Goal: Understand process/instructions

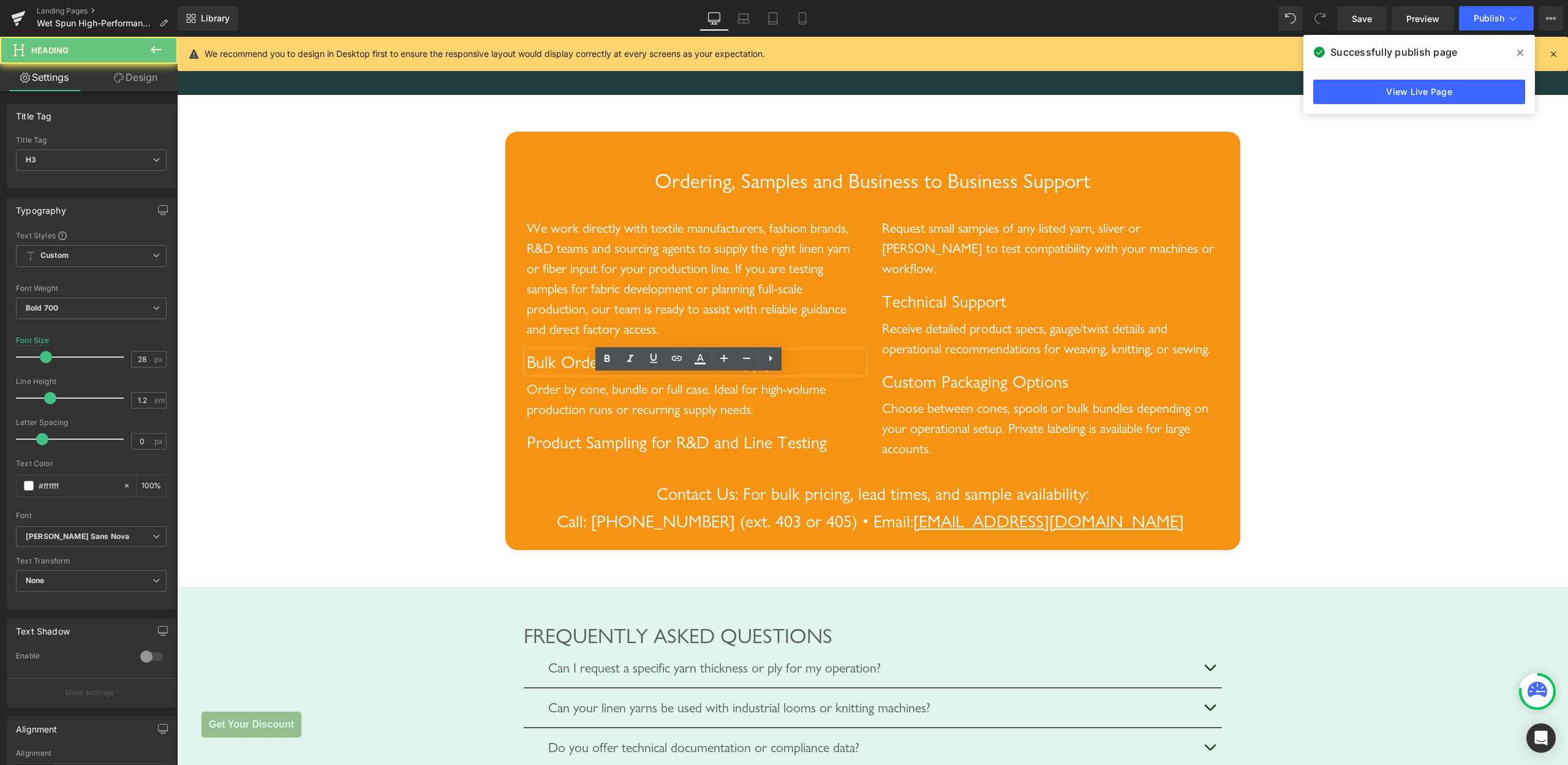
scroll to position [2558, 0]
drag, startPoint x: 529, startPoint y: 382, endPoint x: 804, endPoint y: 374, distance: 275.1
click at [810, 370] on div "We work directly with textile manufacturers, fashion brands, R&D teams and sour…" at bounding box center [695, 332] width 356 height 240
drag, startPoint x: 770, startPoint y: 387, endPoint x: 781, endPoint y: 387, distance: 11.0
click at [772, 373] on h3 "Bulk Orders with Consistent Supply" at bounding box center [695, 362] width 337 height 22
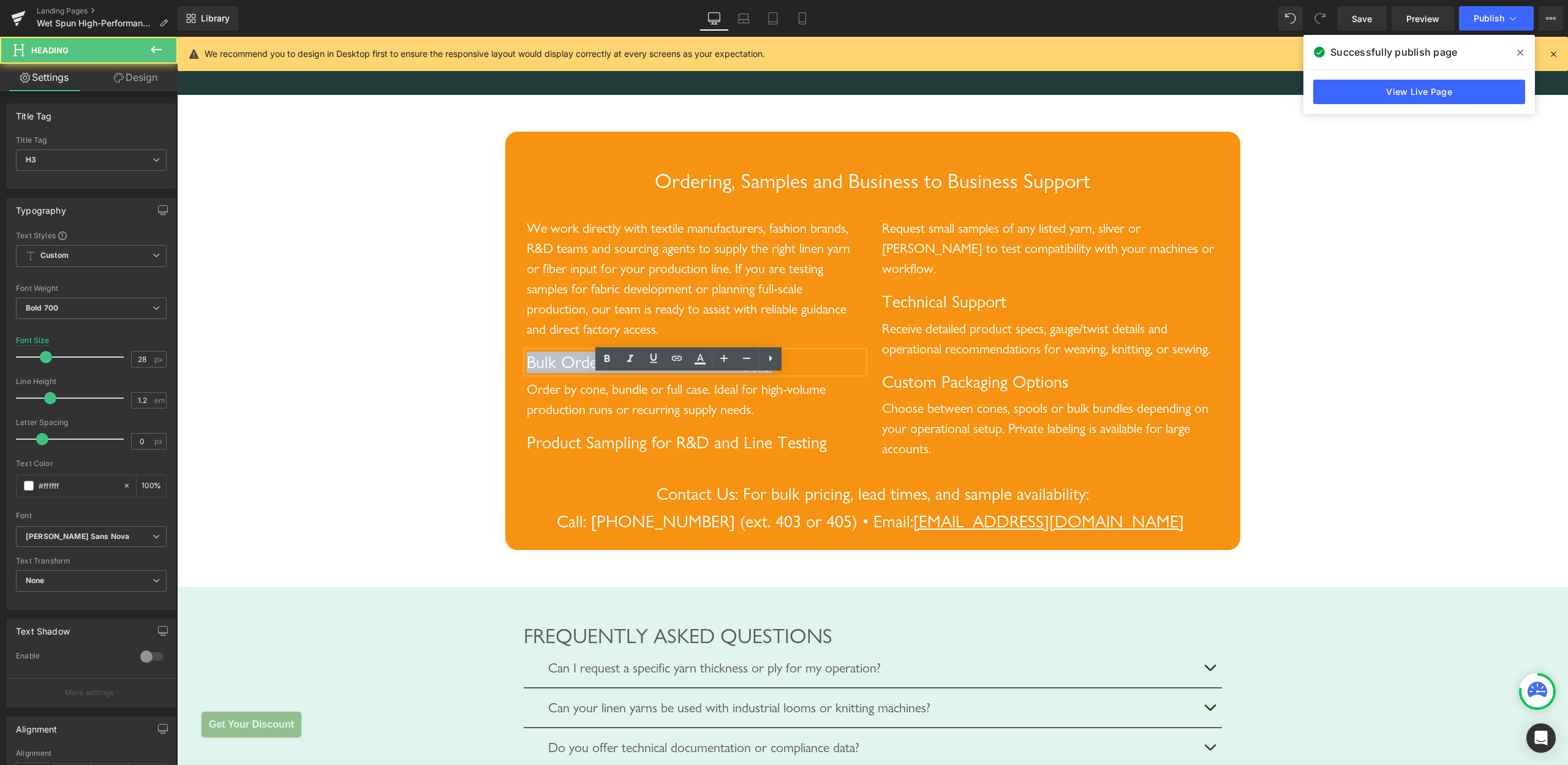
drag, startPoint x: 729, startPoint y: 382, endPoint x: 483, endPoint y: 386, distance: 246.0
click at [608, 357] on icon at bounding box center [608, 359] width 6 height 7
drag, startPoint x: 726, startPoint y: 384, endPoint x: 780, endPoint y: 375, distance: 54.7
click at [732, 372] on h3 "Bulk Orders with Consistent Supply" at bounding box center [695, 362] width 337 height 21
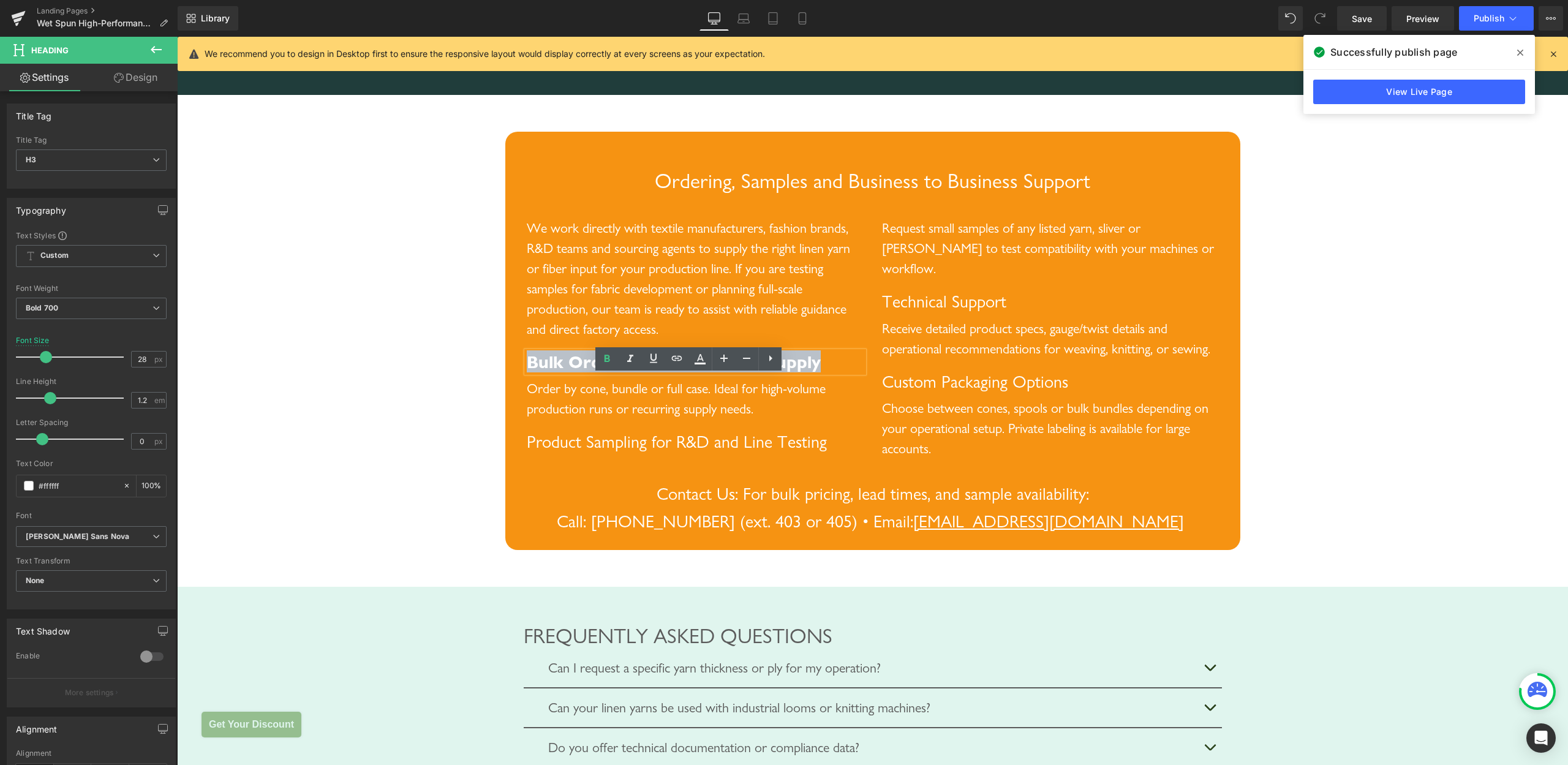
drag, startPoint x: 795, startPoint y: 381, endPoint x: 508, endPoint y: 368, distance: 287.3
click at [508, 368] on div "Ordering, Samples and Business to Business Support Heading We work directly wit…" at bounding box center [873, 341] width 735 height 418
click at [608, 356] on icon at bounding box center [608, 359] width 6 height 7
click at [588, 372] on span "Bulk Orders with Consistent Supply" at bounding box center [650, 362] width 246 height 21
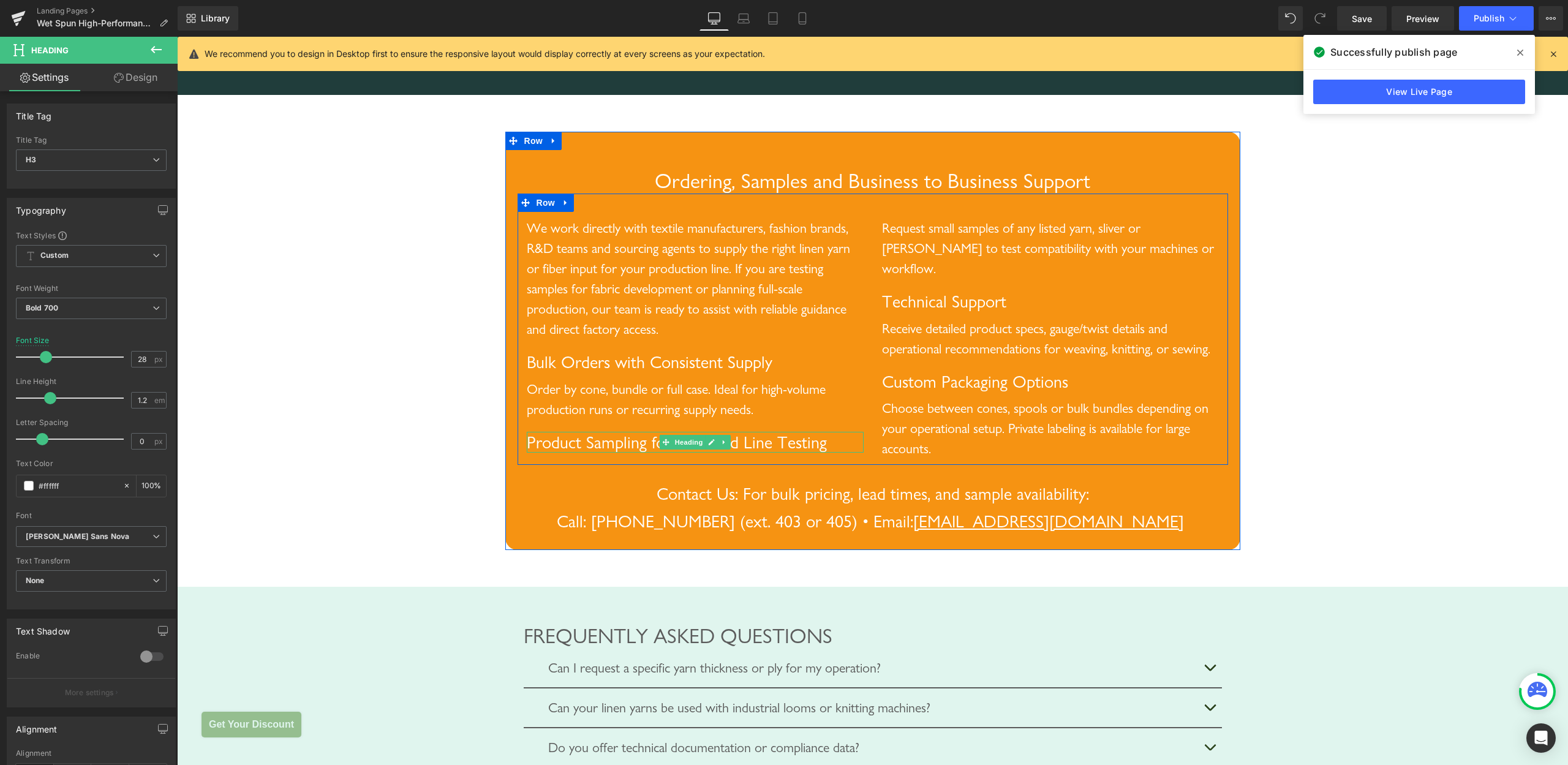
click at [631, 452] on span "Product Sampling for R&D and Line Testing" at bounding box center [677, 442] width 300 height 21
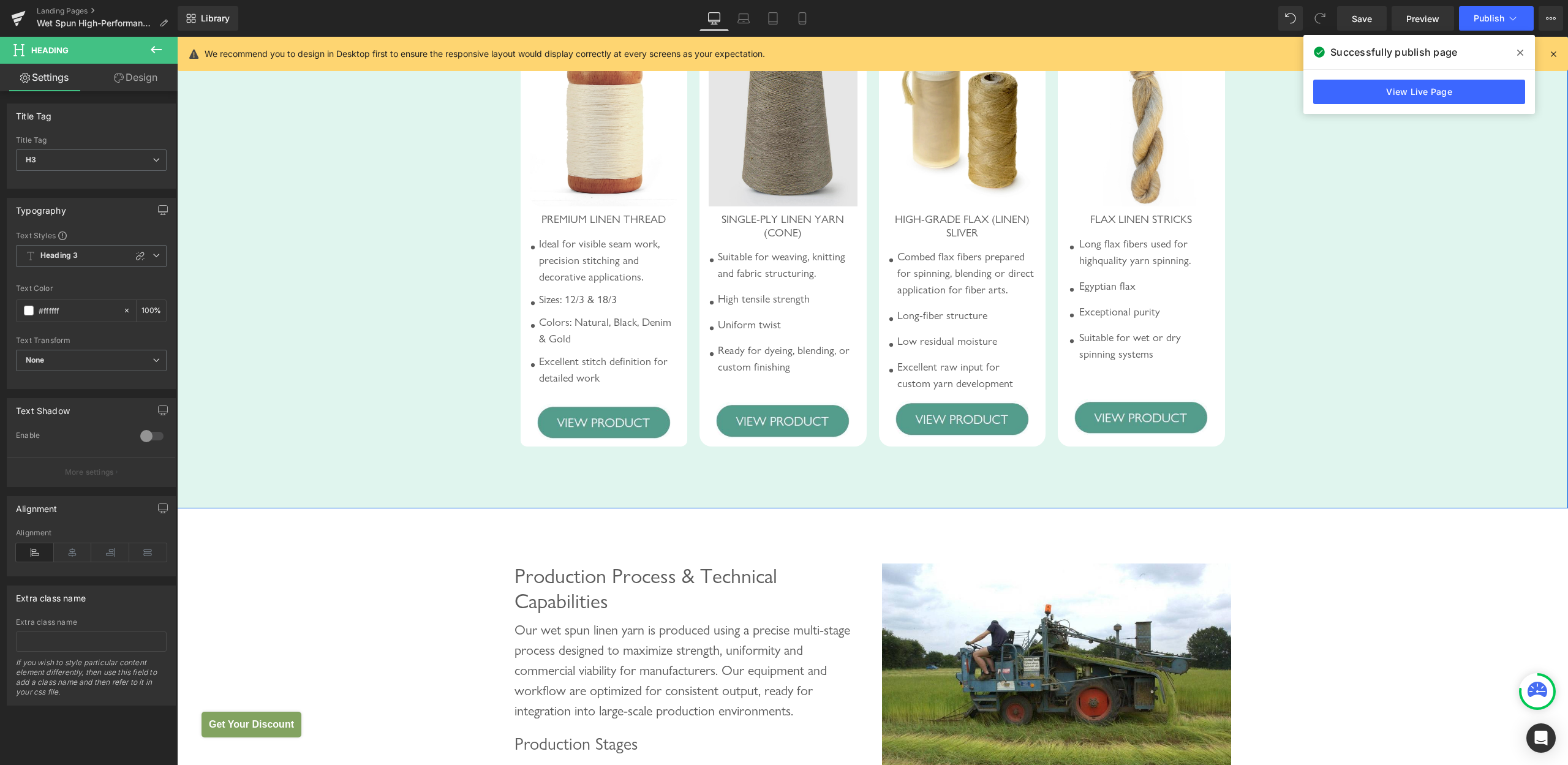
scroll to position [435, 0]
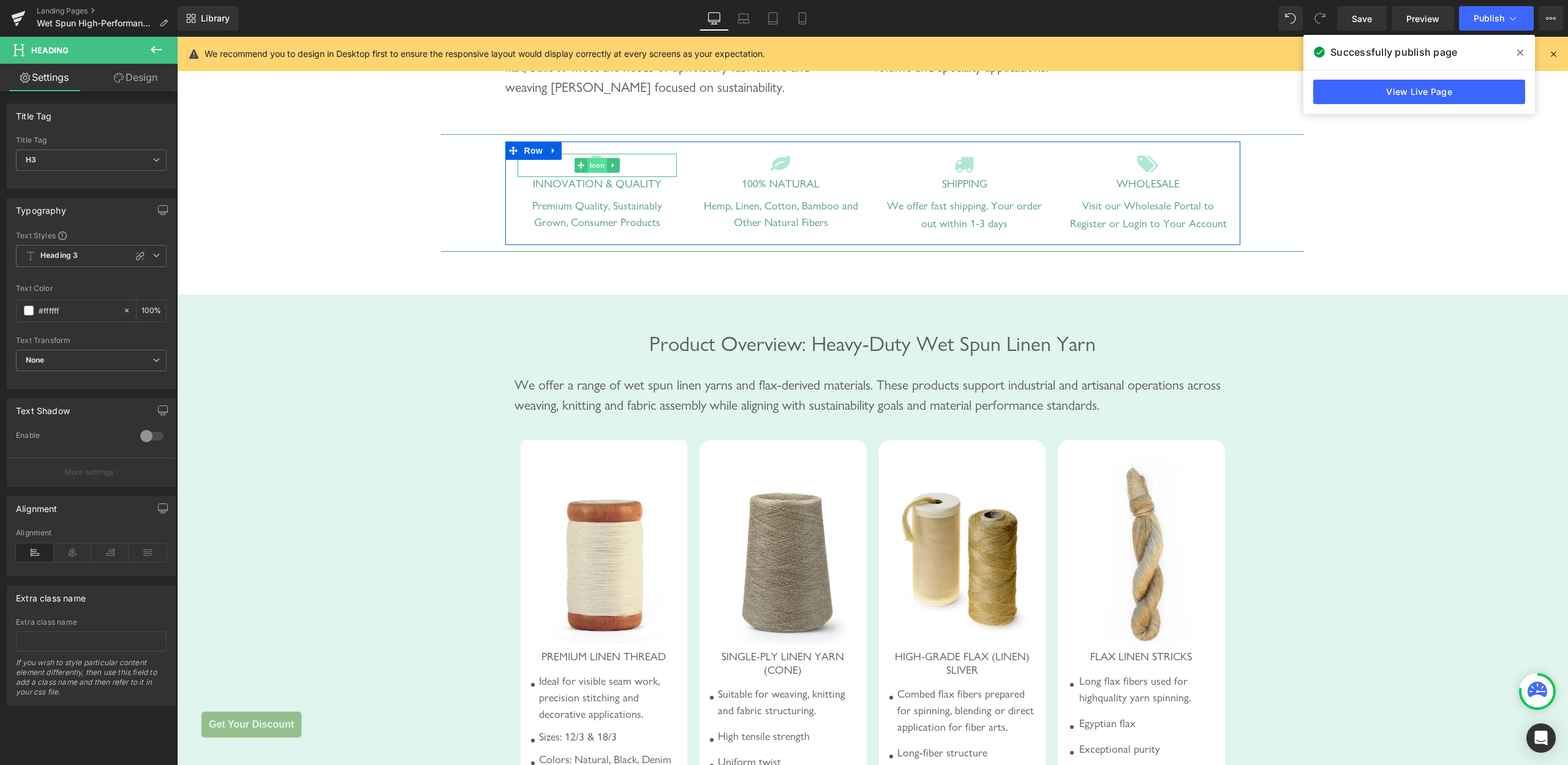
click at [588, 173] on span "Icon" at bounding box center [597, 165] width 20 height 15
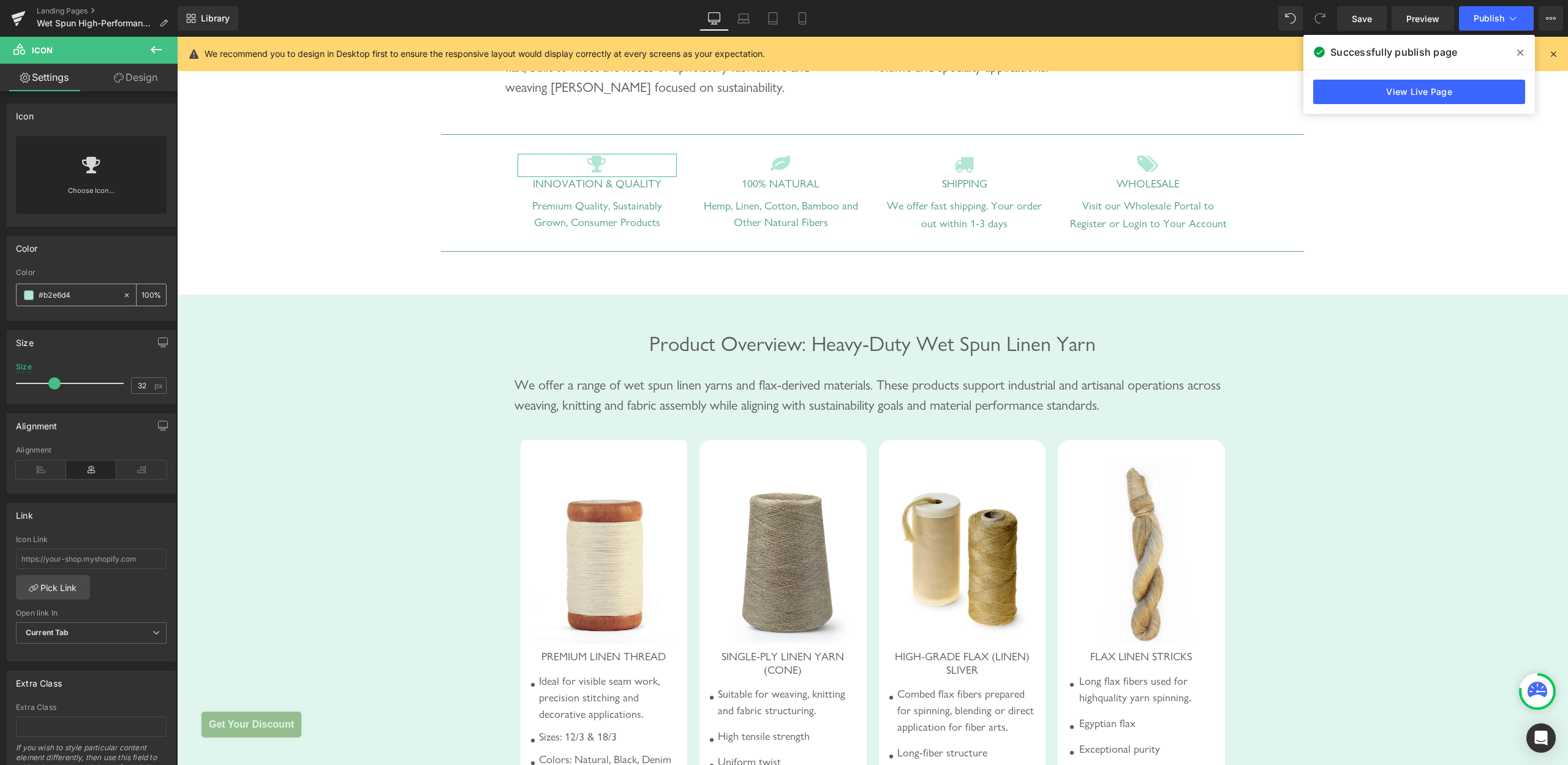
click at [50, 286] on div "#b2e6d4" at bounding box center [70, 295] width 106 height 22
click at [74, 295] on input "#b2e6d4" at bounding box center [77, 295] width 79 height 13
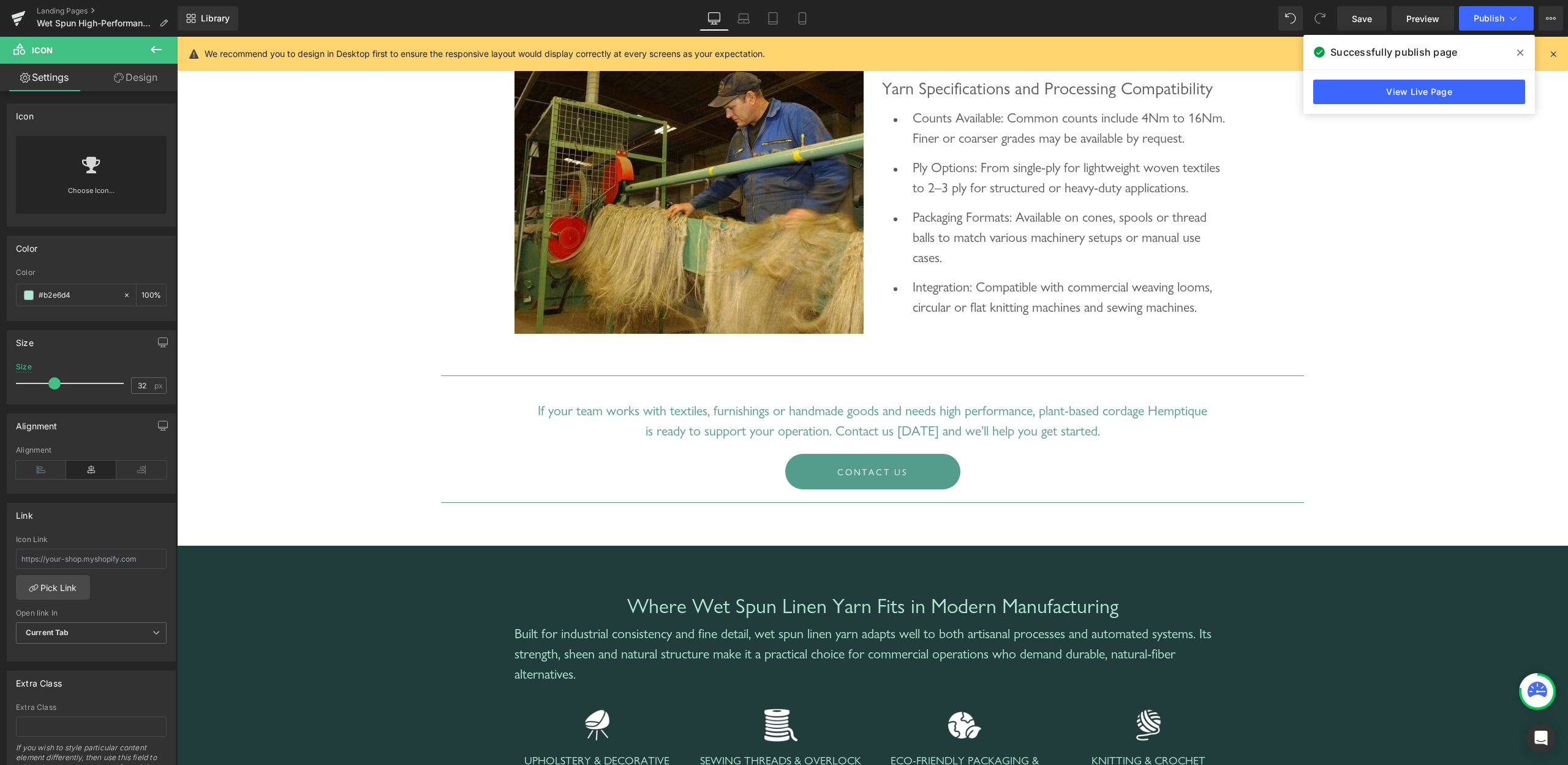
scroll to position [2121, 0]
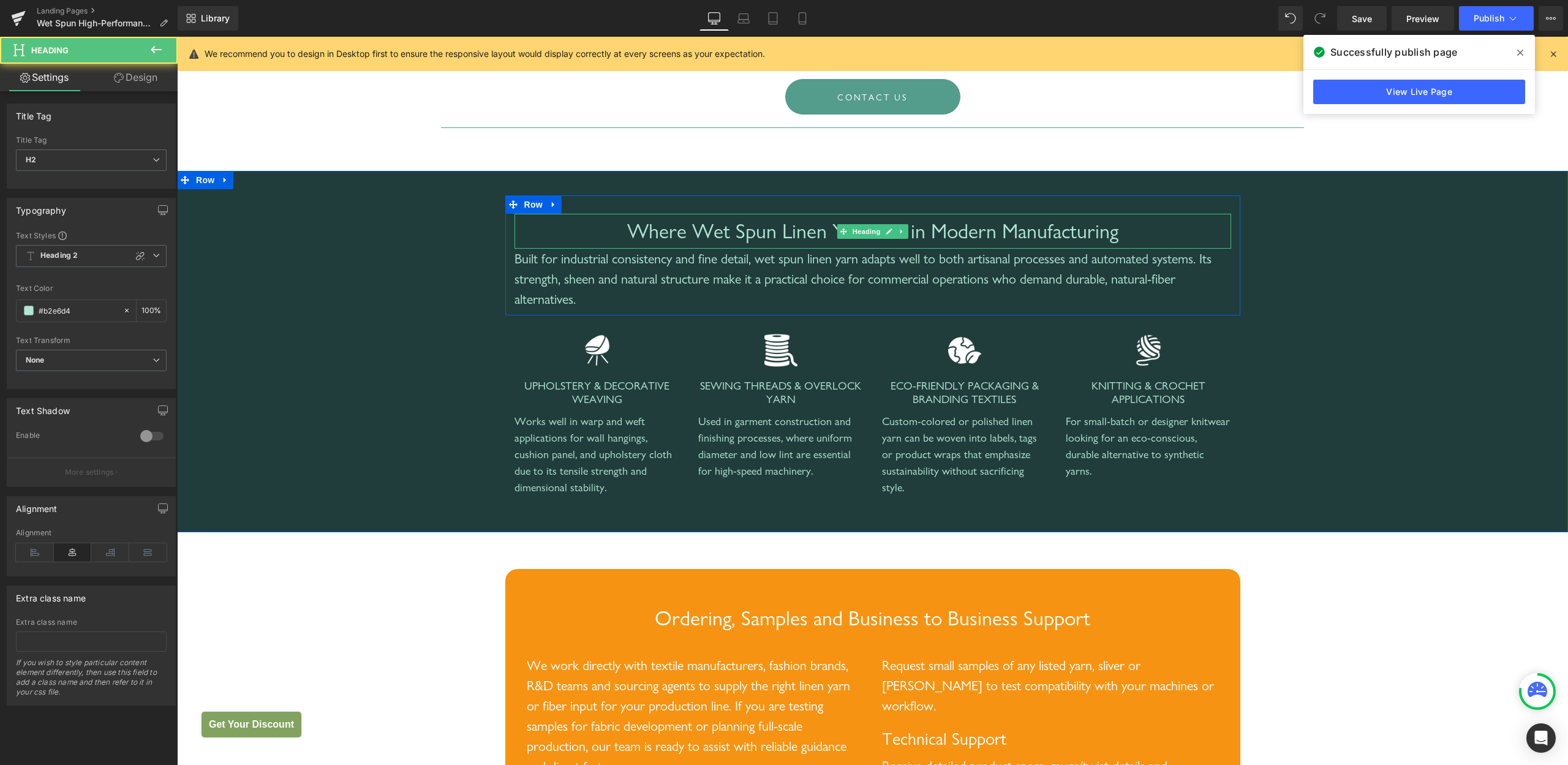
click at [731, 243] on span "Where Wet Spun Linen Yarn Fits in Modern Manufacturing" at bounding box center [873, 231] width 491 height 24
click at [612, 298] on div "Built for industrial consistency and fine detail, wet spun linen yarn adapts we…" at bounding box center [873, 279] width 717 height 61
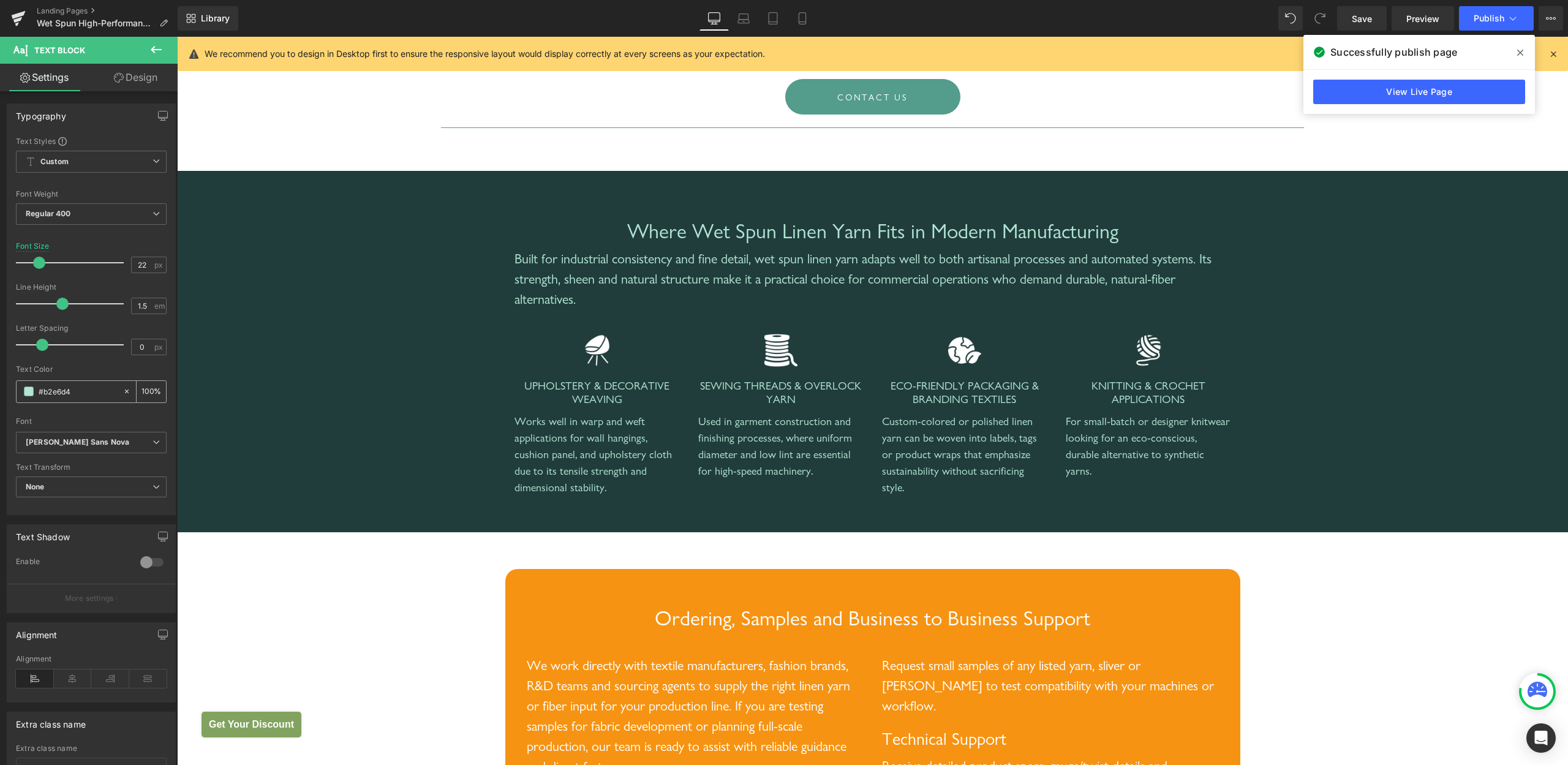
drag, startPoint x: 78, startPoint y: 389, endPoint x: 0, endPoint y: 383, distance: 78.2
click at [38, 385] on input "#b2e6d4" at bounding box center [77, 391] width 79 height 13
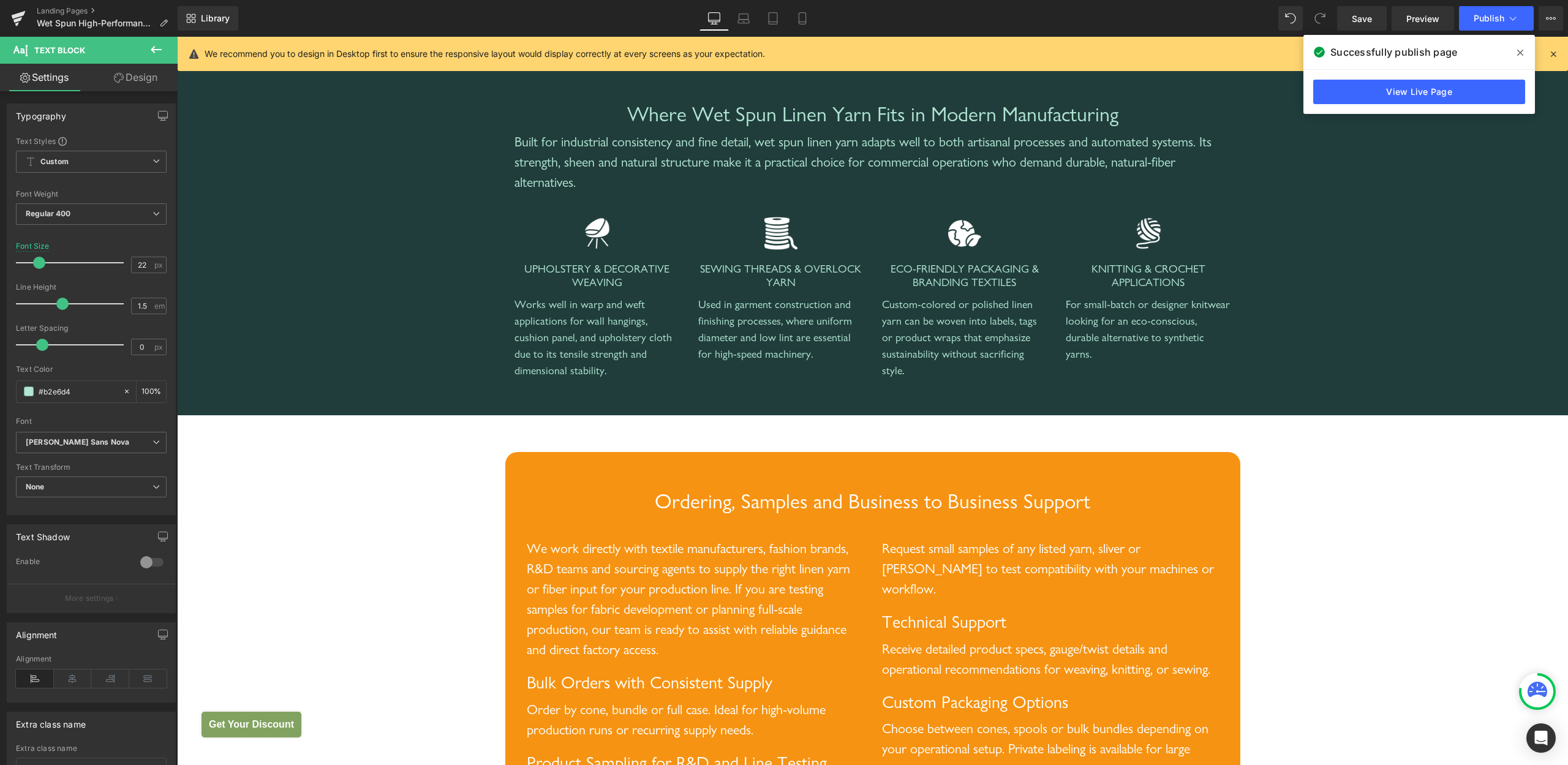
scroll to position [2433, 0]
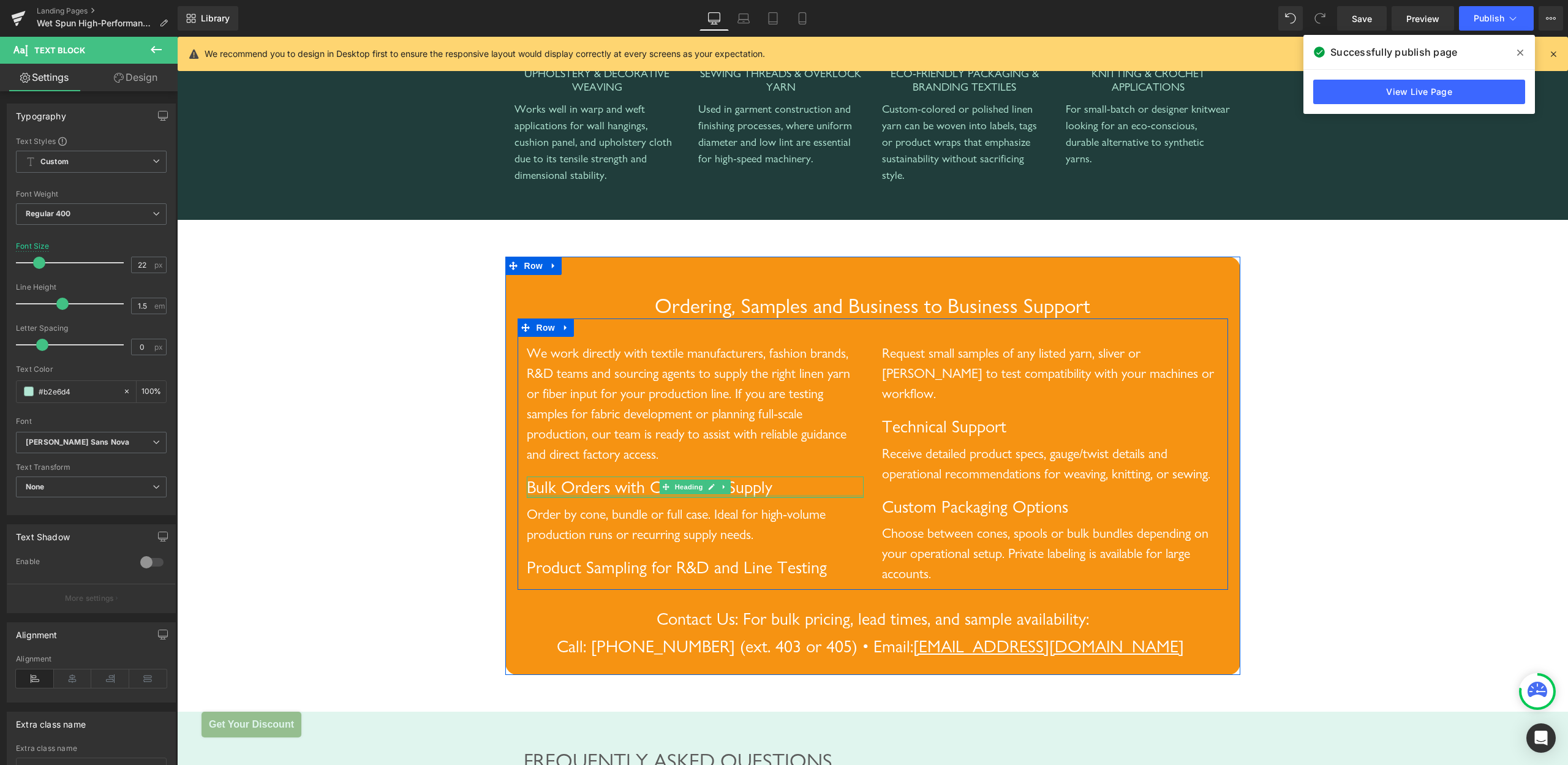
click at [689, 498] on div at bounding box center [695, 496] width 337 height 3
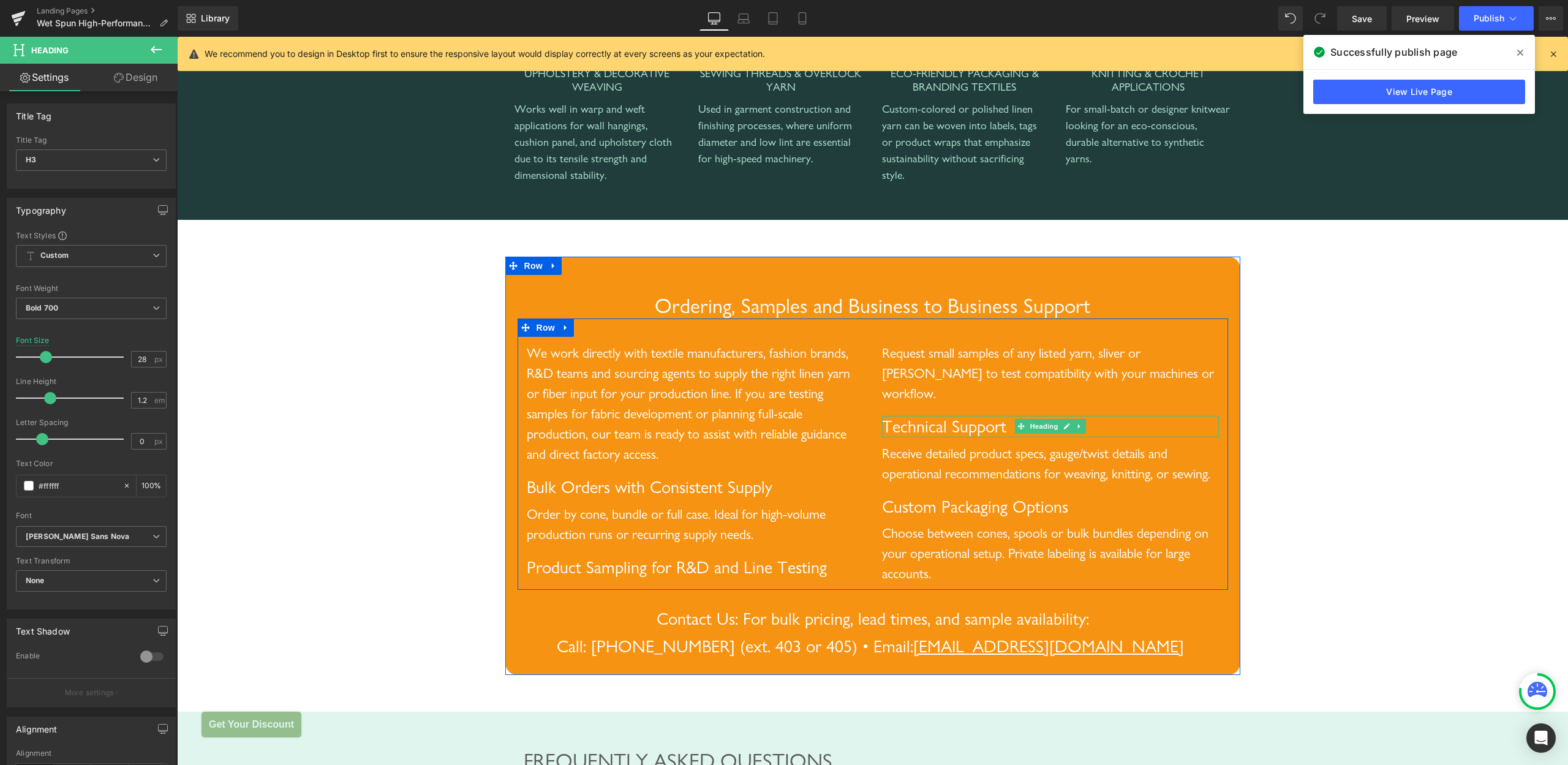
click at [912, 427] on span "Technical Support" at bounding box center [944, 426] width 124 height 21
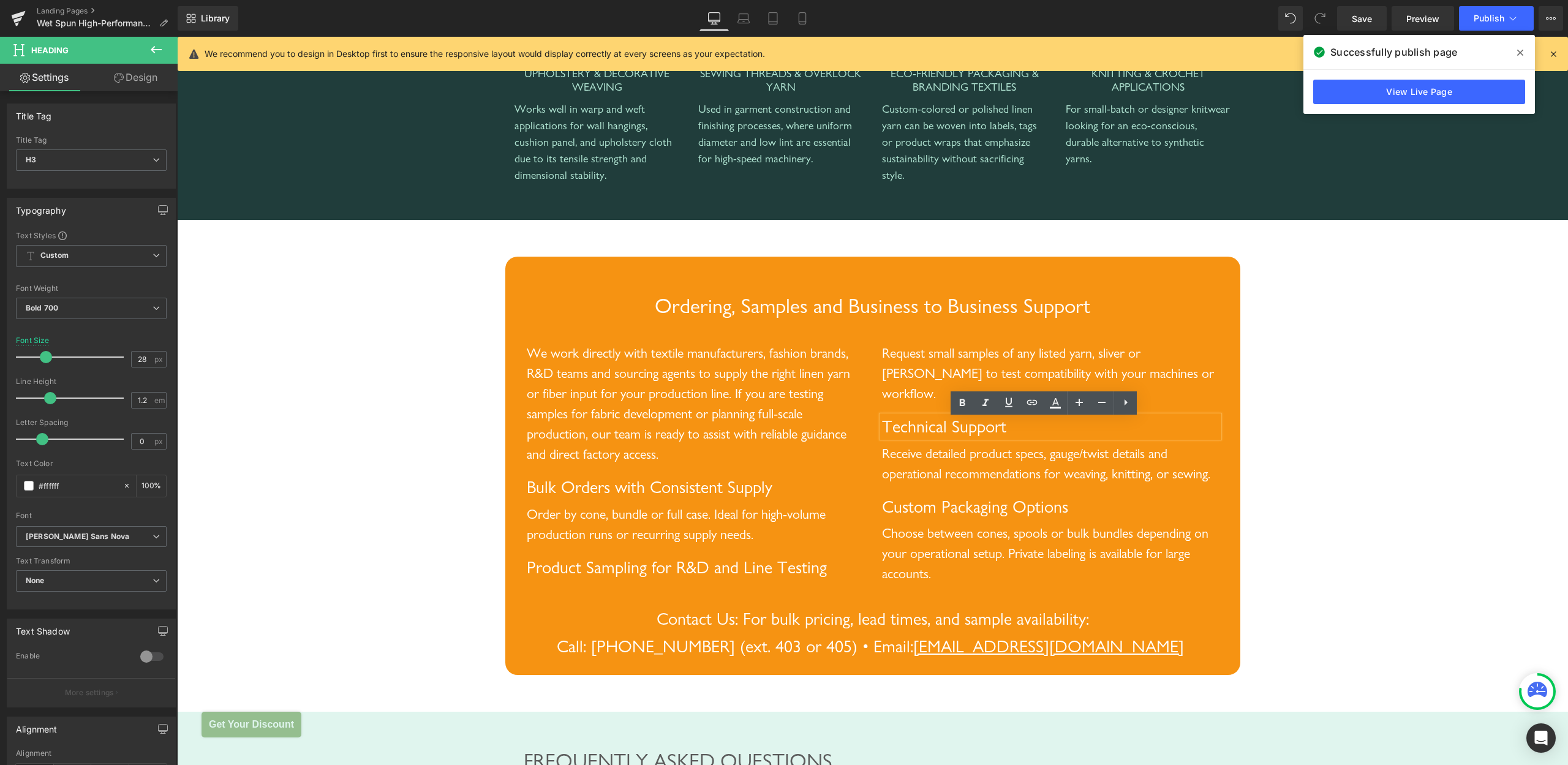
click at [906, 517] on span "Custom Packaging Options" at bounding box center [975, 506] width 186 height 21
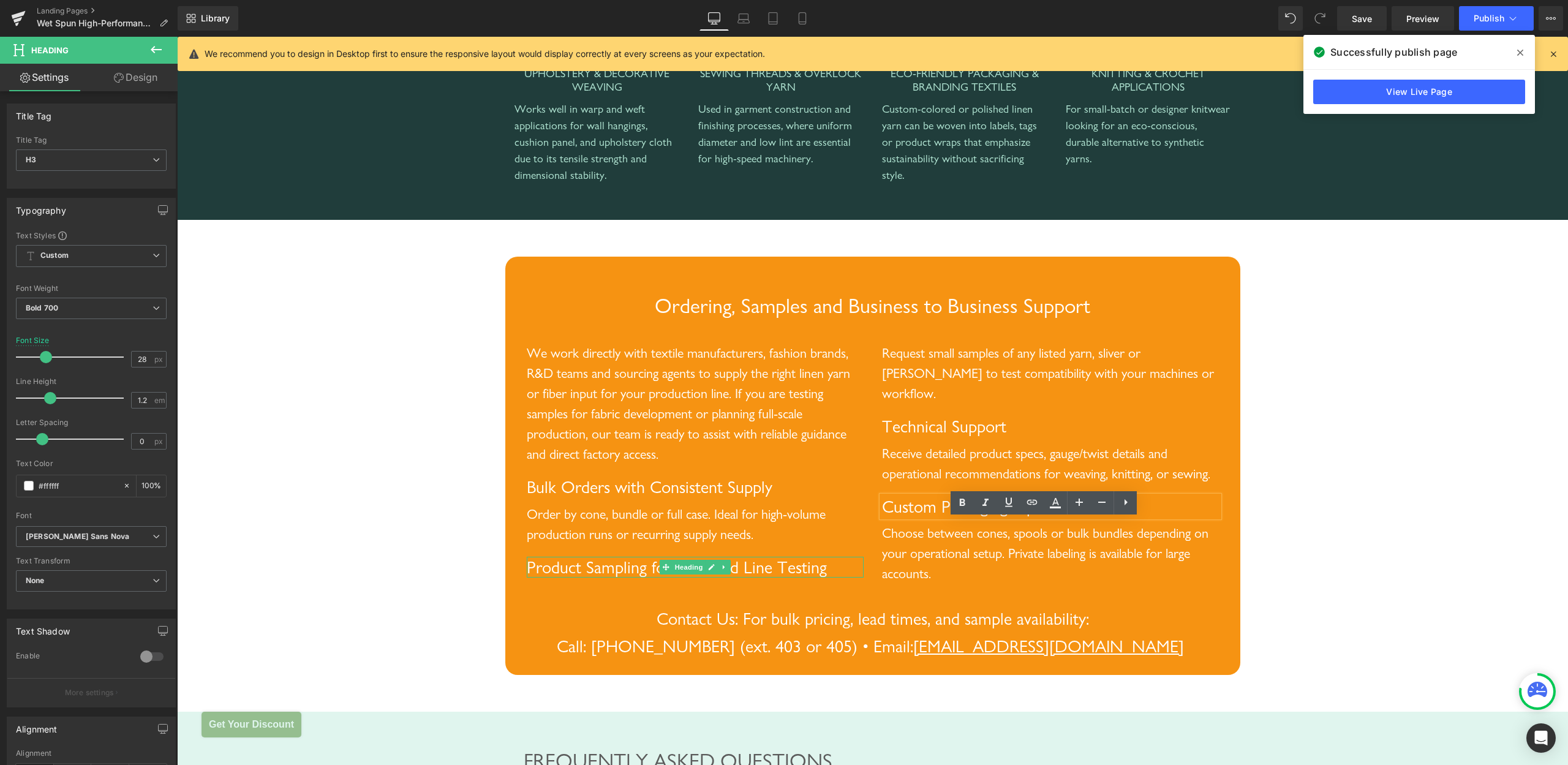
click at [593, 577] on span "Product Sampling for R&D and Line Testing" at bounding box center [677, 567] width 300 height 21
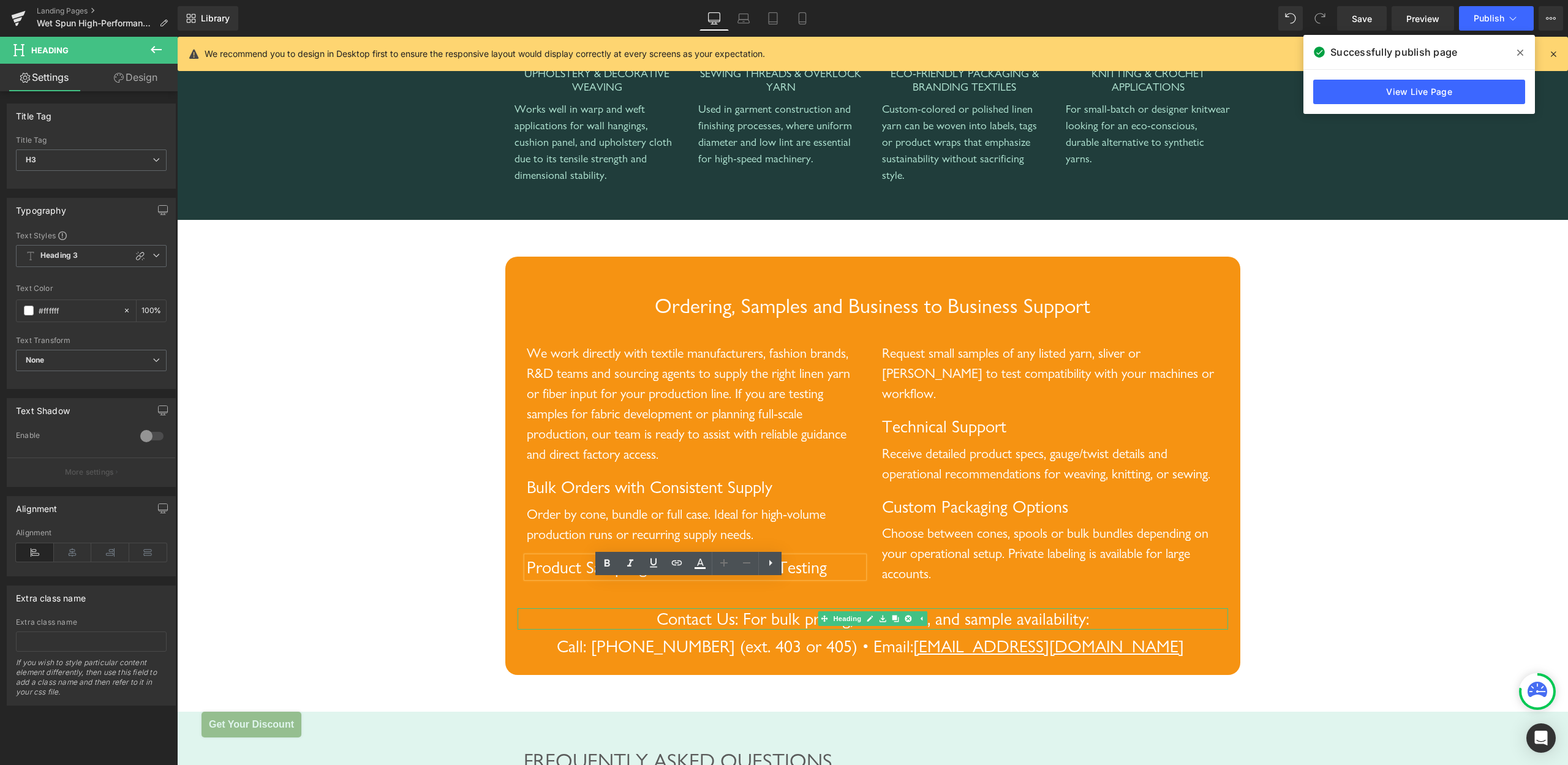
click at [714, 629] on span "Contact Us: For bulk pricing, lead times, and sample availability:" at bounding box center [873, 618] width 432 height 21
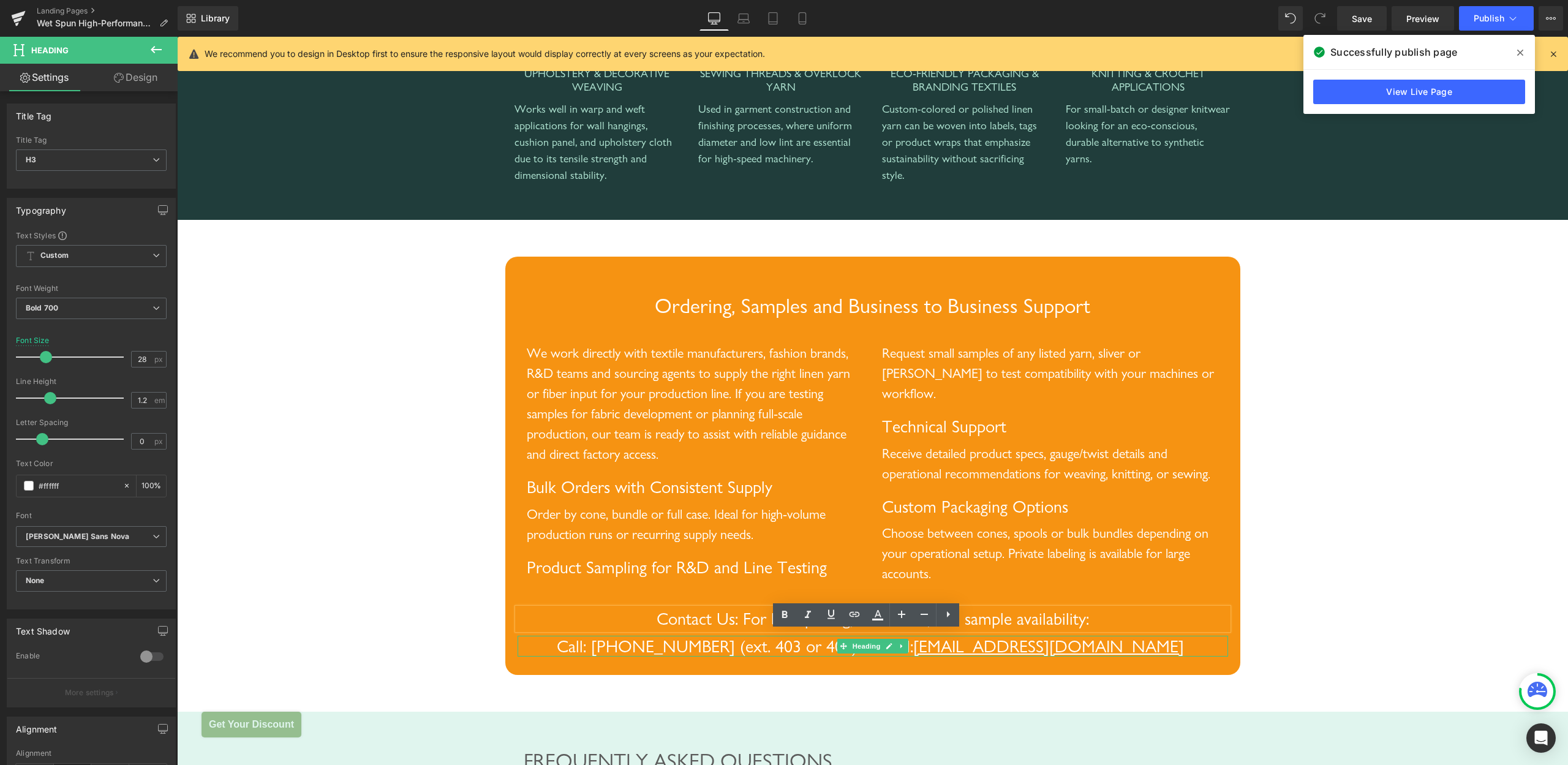
click at [647, 656] on span "Call: [PHONE_NUMBER] (ext. 403 or 405) • Email:" at bounding box center [735, 645] width 357 height 21
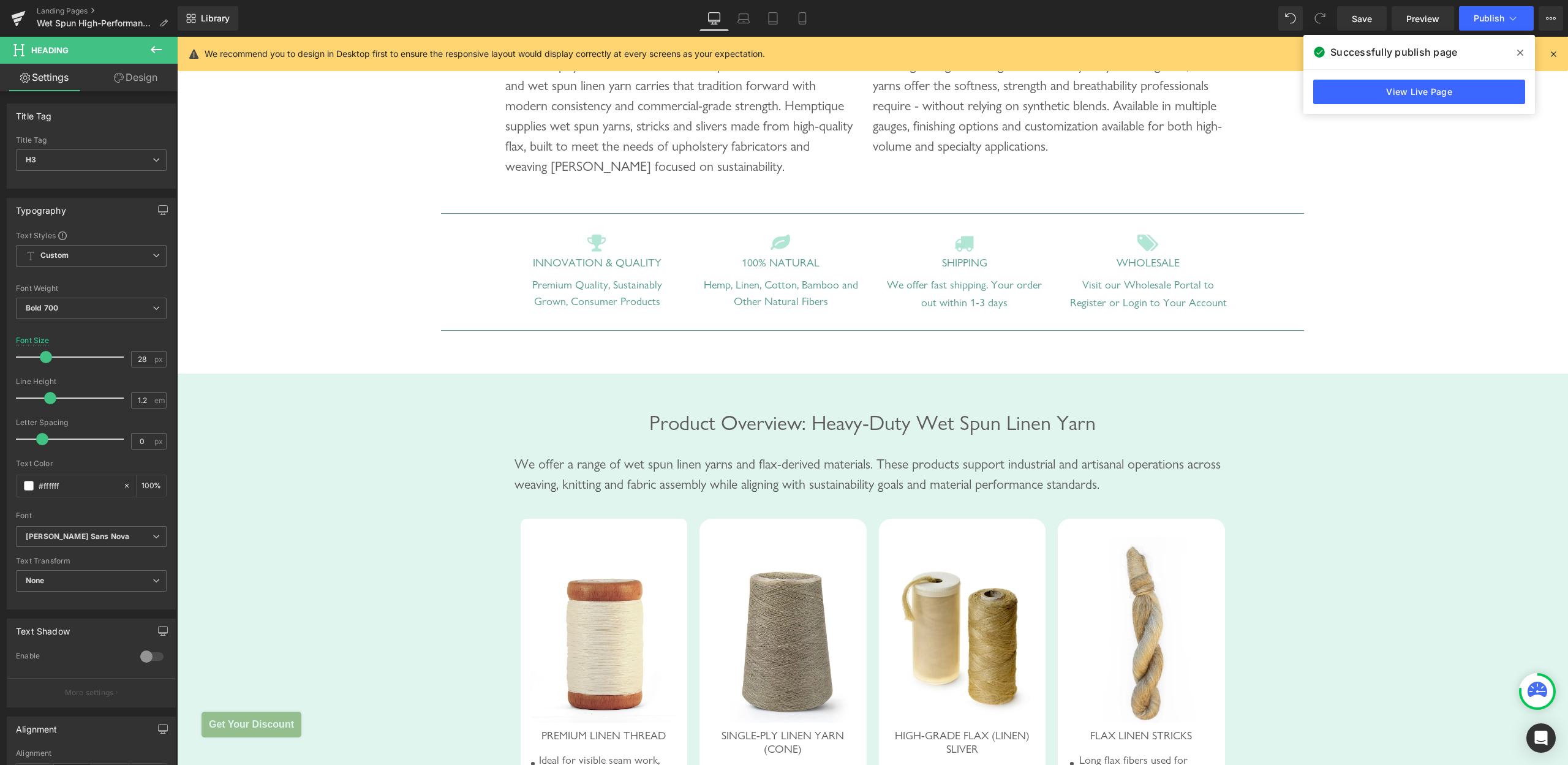
scroll to position [310, 0]
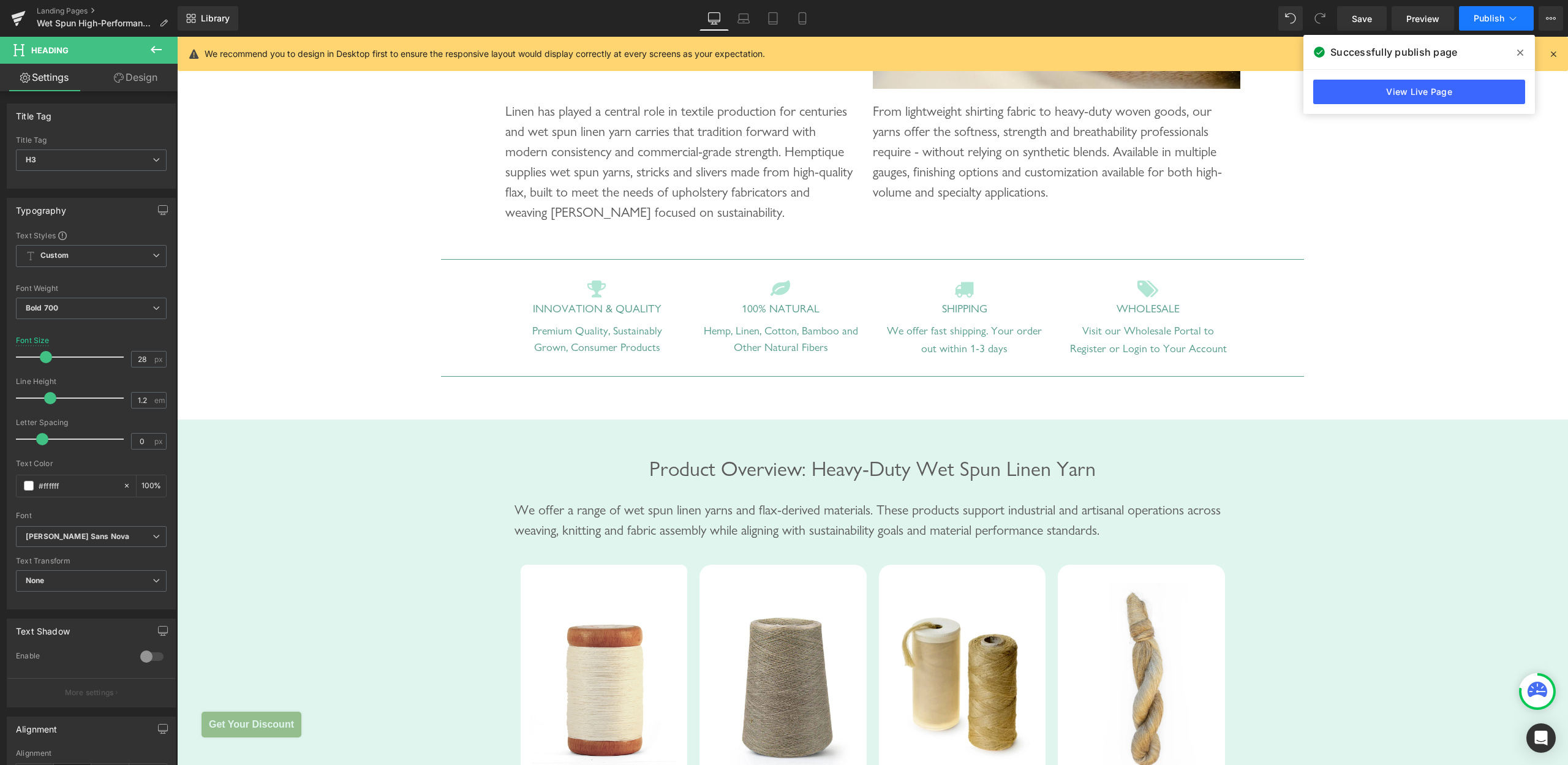
click at [1487, 22] on span "Publish" at bounding box center [1489, 18] width 31 height 10
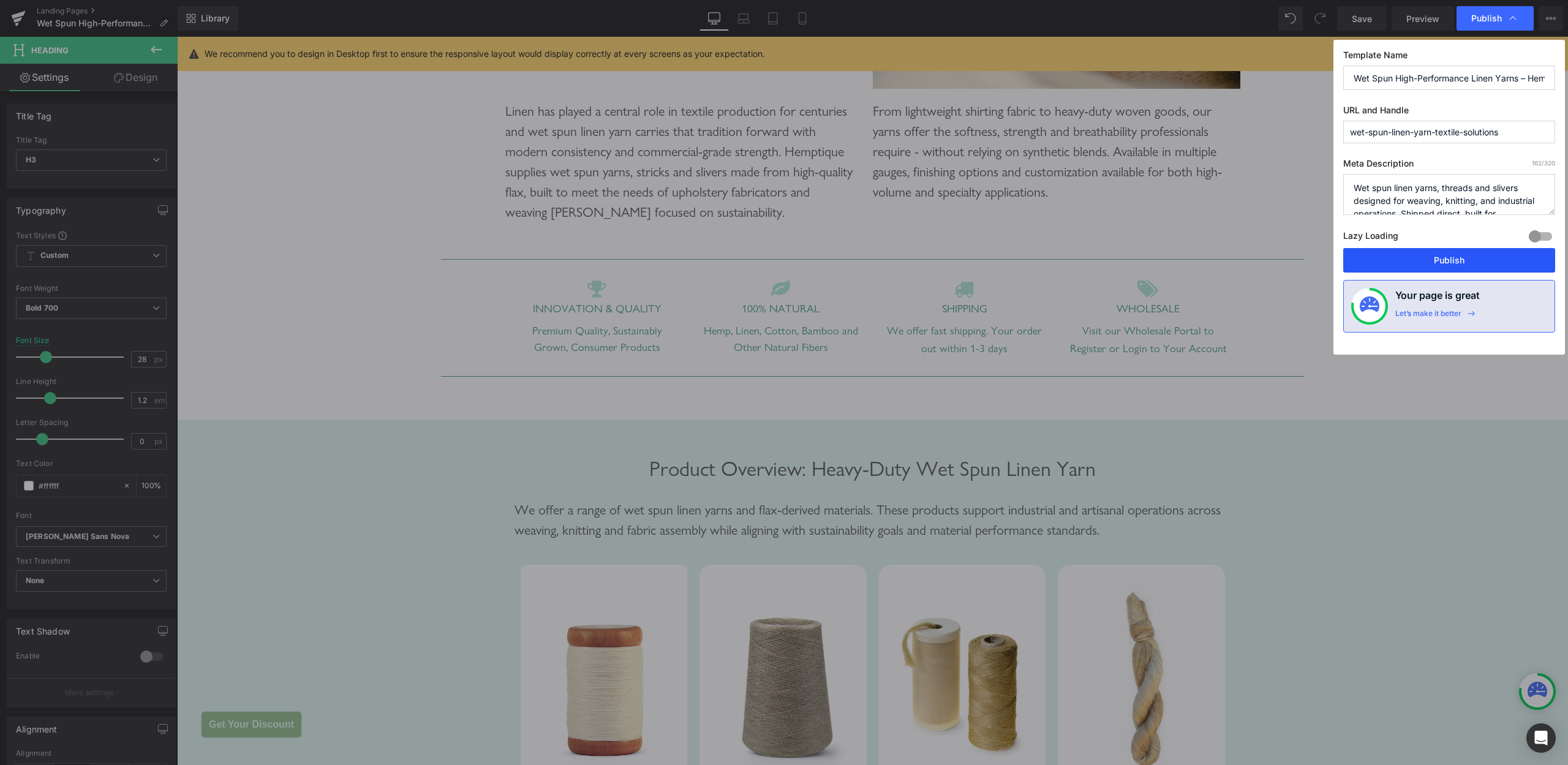
click at [1432, 252] on button "Publish" at bounding box center [1449, 260] width 212 height 24
